Goal: Information Seeking & Learning: Learn about a topic

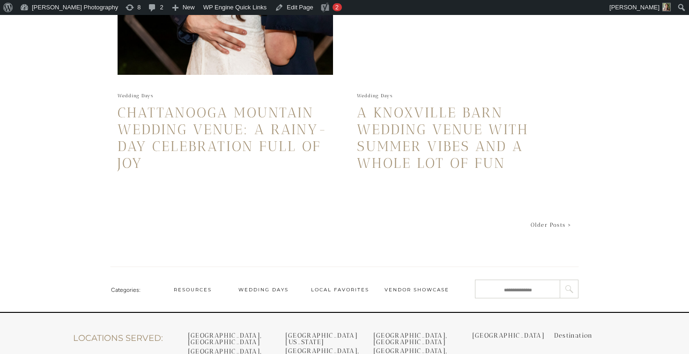
scroll to position [2218, 0]
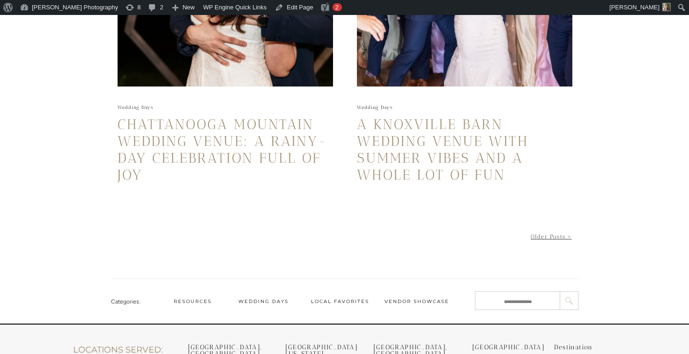
click at [547, 236] on link "Older Posts >" at bounding box center [551, 237] width 41 height 7
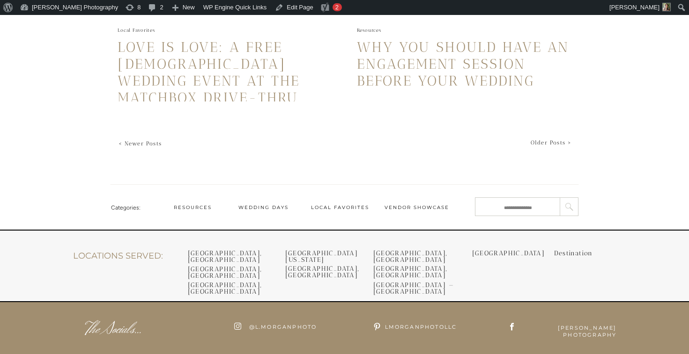
scroll to position [2307, 0]
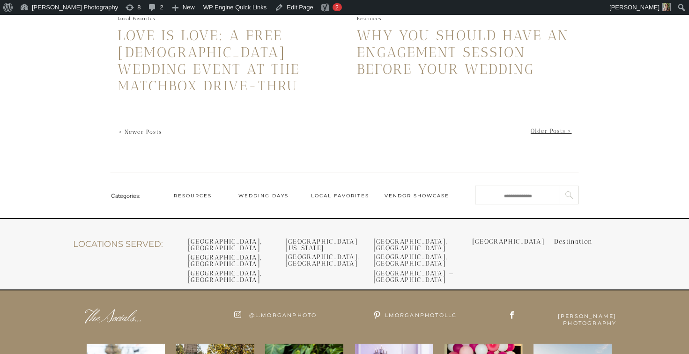
click at [550, 129] on link "Older Posts >" at bounding box center [551, 131] width 41 height 7
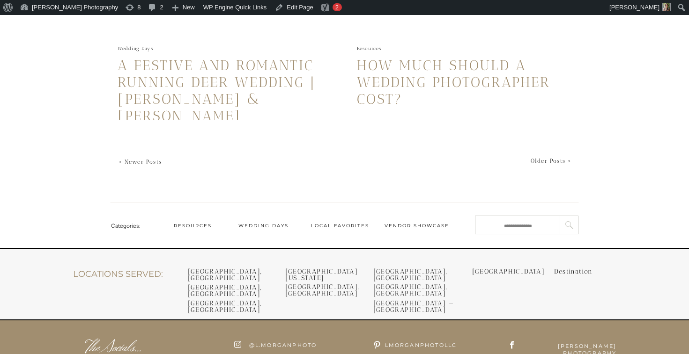
scroll to position [2281, 0]
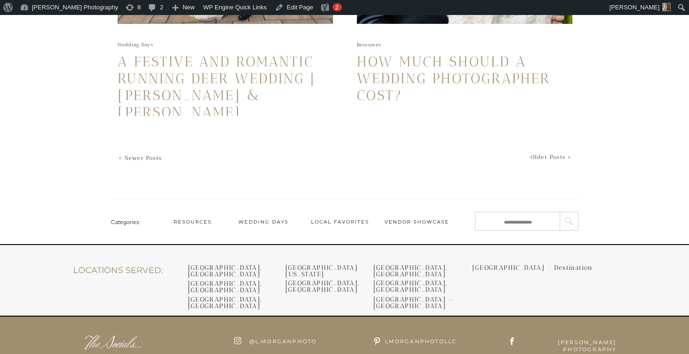
click at [546, 155] on link "Older Posts >" at bounding box center [551, 157] width 41 height 7
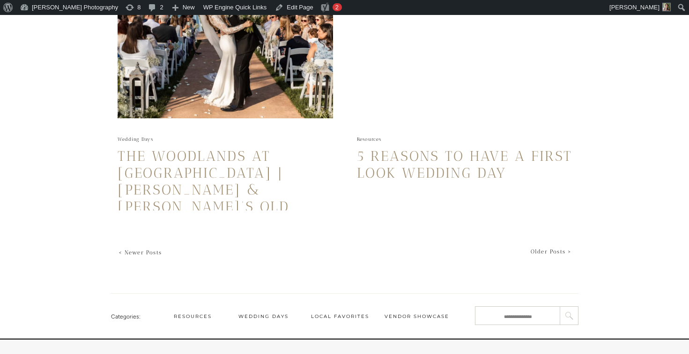
scroll to position [2150, 0]
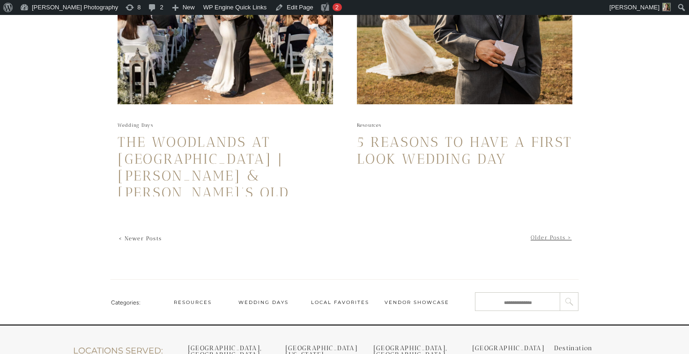
click at [546, 237] on link "Older Posts >" at bounding box center [551, 238] width 41 height 7
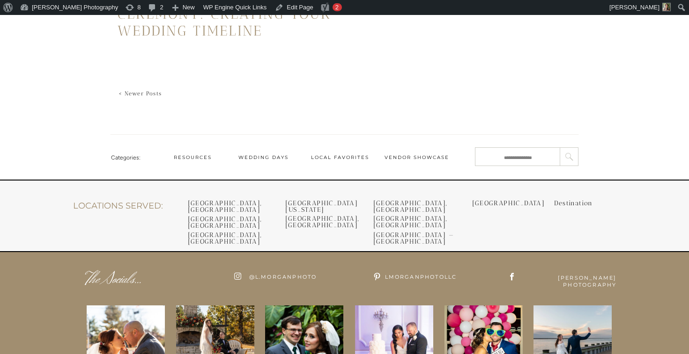
scroll to position [863, 0]
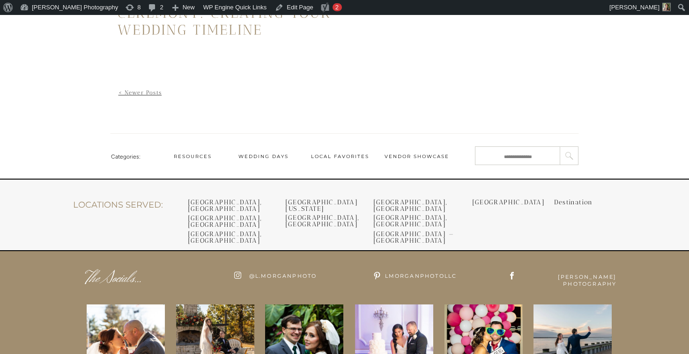
click at [148, 94] on link "< Newer Posts" at bounding box center [140, 92] width 44 height 7
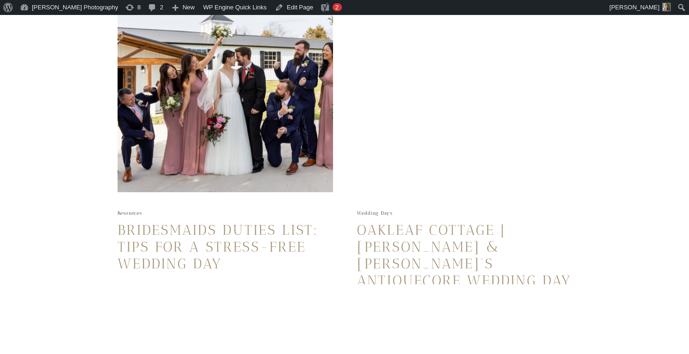
scroll to position [1738, 0]
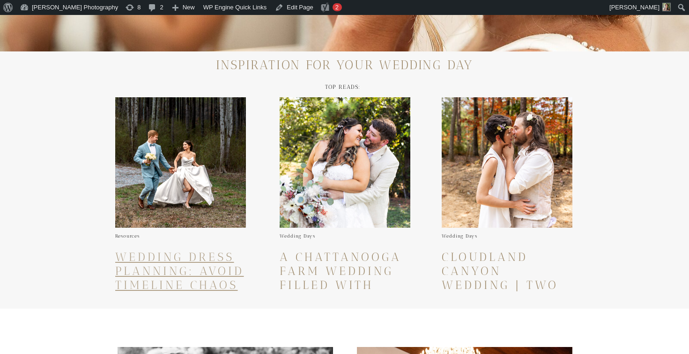
scroll to position [247, 0]
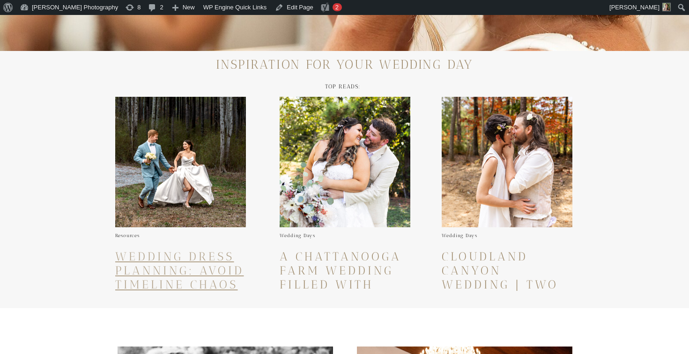
click at [179, 258] on link "Wedding Dress Planning: Avoid Timeline Chaos & Make Your Dress Work for You" at bounding box center [179, 292] width 129 height 84
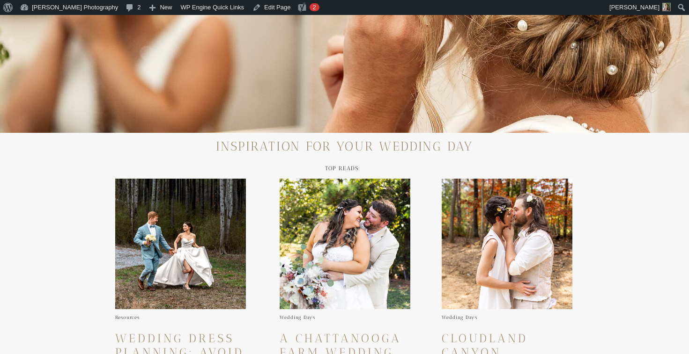
scroll to position [177, 0]
